Goal: Transaction & Acquisition: Purchase product/service

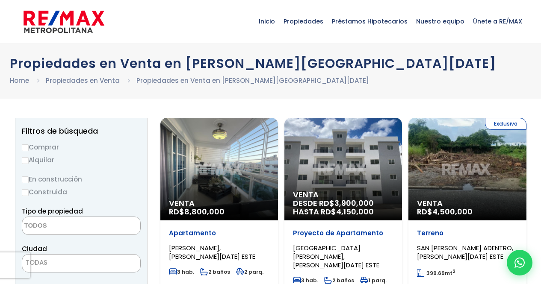
select select
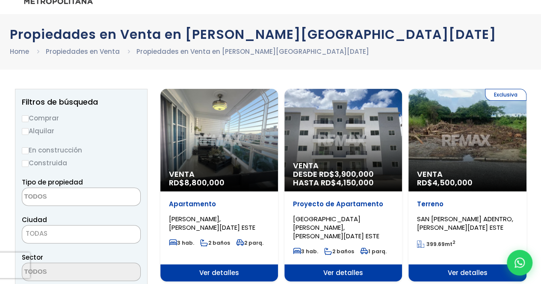
scroll to position [43, 0]
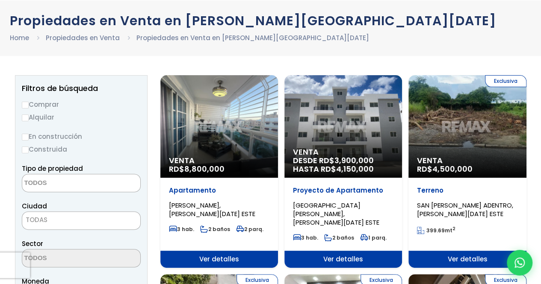
click at [26, 138] on input "En construcción" at bounding box center [25, 137] width 7 height 7
radio input "true"
click at [26, 150] on input "Construida" at bounding box center [25, 150] width 7 height 7
radio input "true"
click at [26, 105] on input "Comprar" at bounding box center [25, 105] width 7 height 7
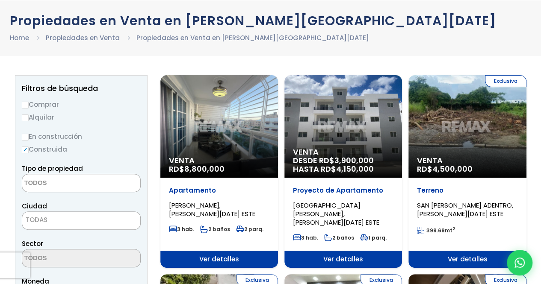
radio input "true"
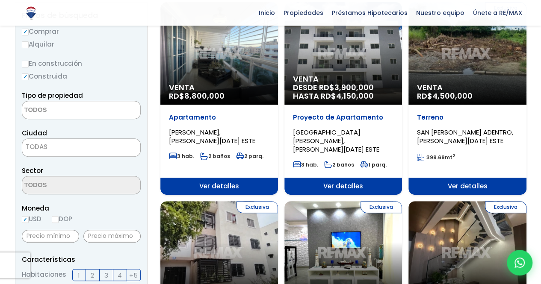
scroll to position [128, 0]
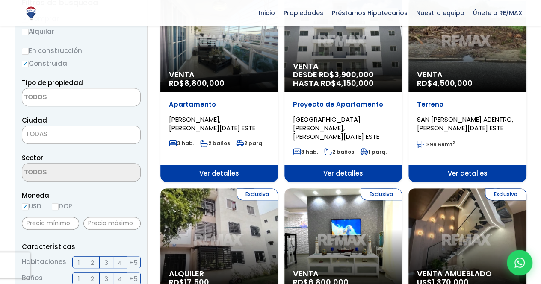
click at [47, 134] on span "TODAS" at bounding box center [81, 134] width 118 height 12
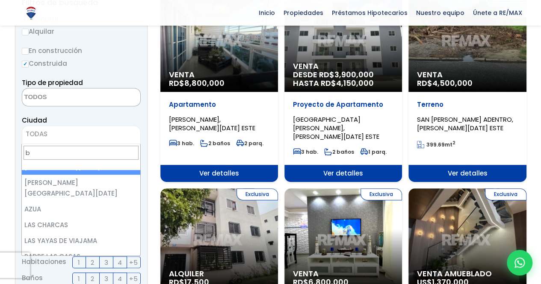
scroll to position [0, 0]
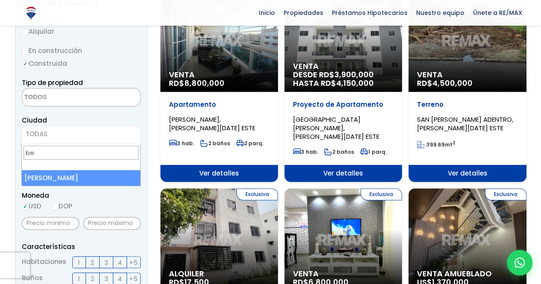
type input "b"
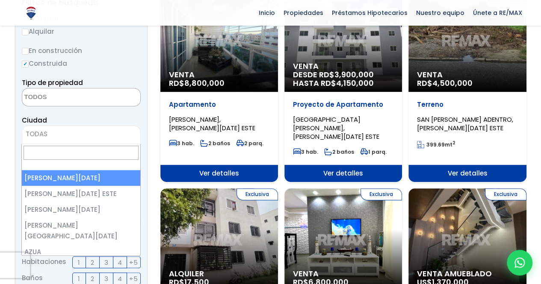
select select "1"
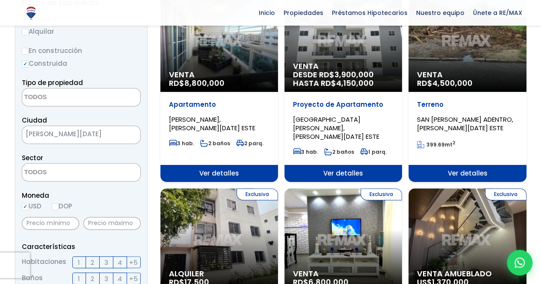
click at [56, 176] on textarea "Search" at bounding box center [63, 173] width 83 height 18
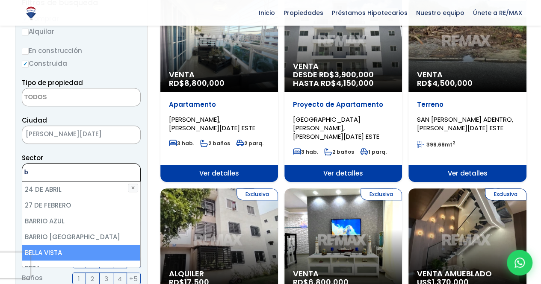
type textarea "b"
click at [50, 251] on li "BELLA VISTA" at bounding box center [81, 253] width 118 height 16
select select "150"
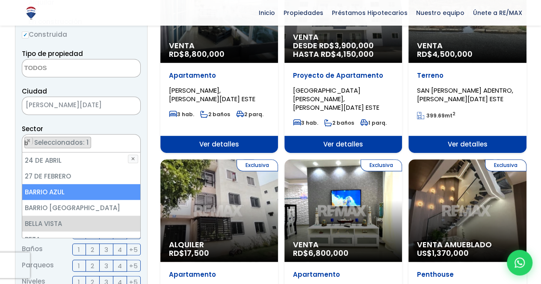
scroll to position [214, 0]
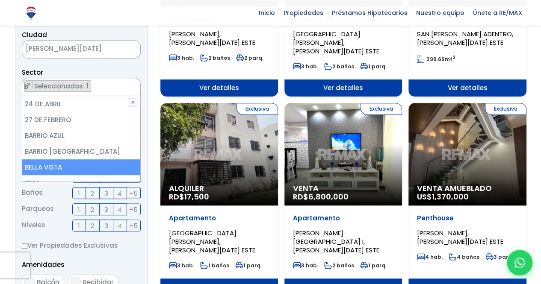
click at [62, 167] on li "BELLA VISTA" at bounding box center [81, 168] width 118 height 16
click at [38, 169] on li "BELLA VISTA" at bounding box center [81, 168] width 118 height 16
select select "150"
click at [38, 169] on li "BELLA VISTA" at bounding box center [81, 168] width 118 height 16
click at [38, 166] on li "BELLA VISTA" at bounding box center [81, 168] width 118 height 16
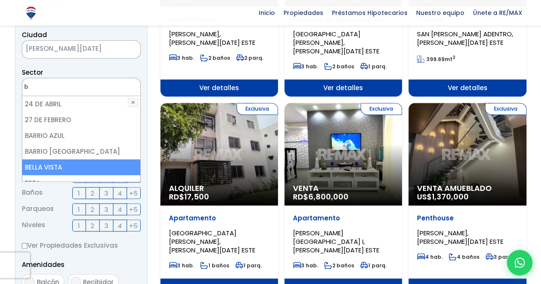
select select "150"
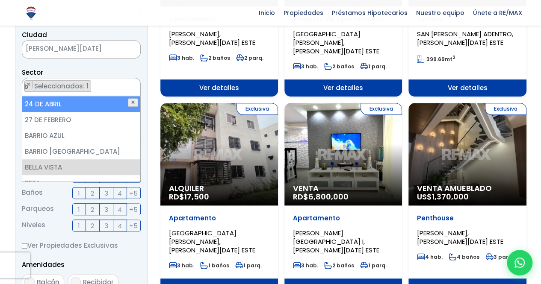
click at [132, 103] on button "✕" at bounding box center [133, 102] width 10 height 9
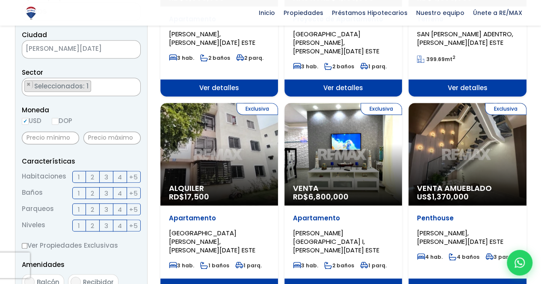
click at [92, 176] on span "2" at bounding box center [92, 177] width 3 height 11
click at [0, 0] on input "2" at bounding box center [0, 0] width 0 height 0
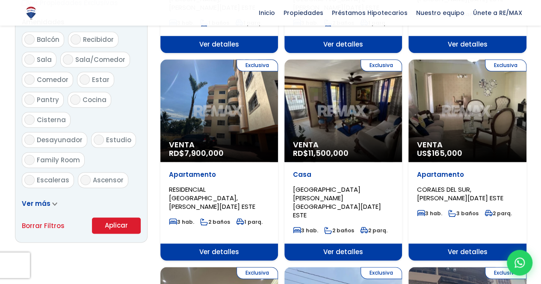
scroll to position [470, 0]
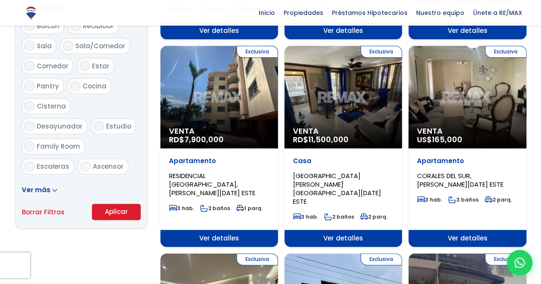
click at [118, 213] on button "Aplicar" at bounding box center [116, 212] width 49 height 16
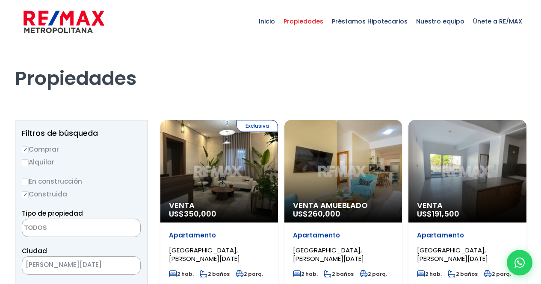
select select
select select "150"
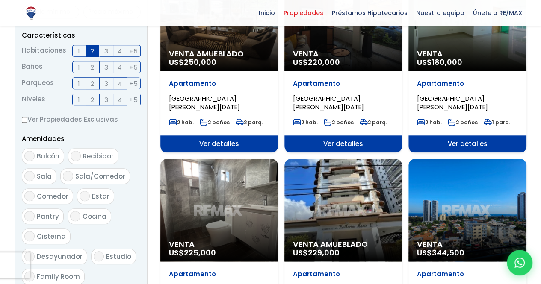
scroll to position [171, 0]
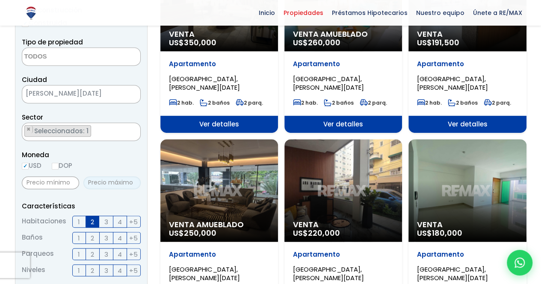
click at [124, 184] on input "text" at bounding box center [111, 183] width 57 height 13
type input "215,000"
click at [121, 167] on div "Moneda USD DOP" at bounding box center [81, 162] width 119 height 24
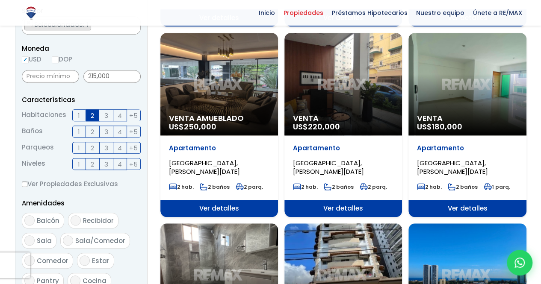
scroll to position [299, 0]
